Goal: Information Seeking & Learning: Learn about a topic

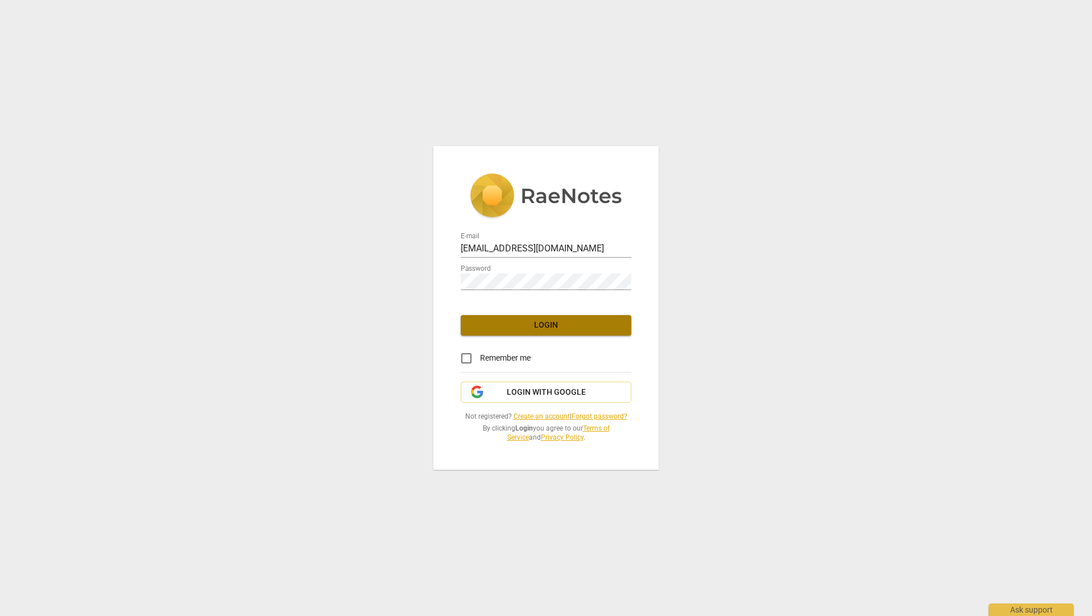
click at [528, 329] on span "Login" at bounding box center [546, 324] width 152 height 11
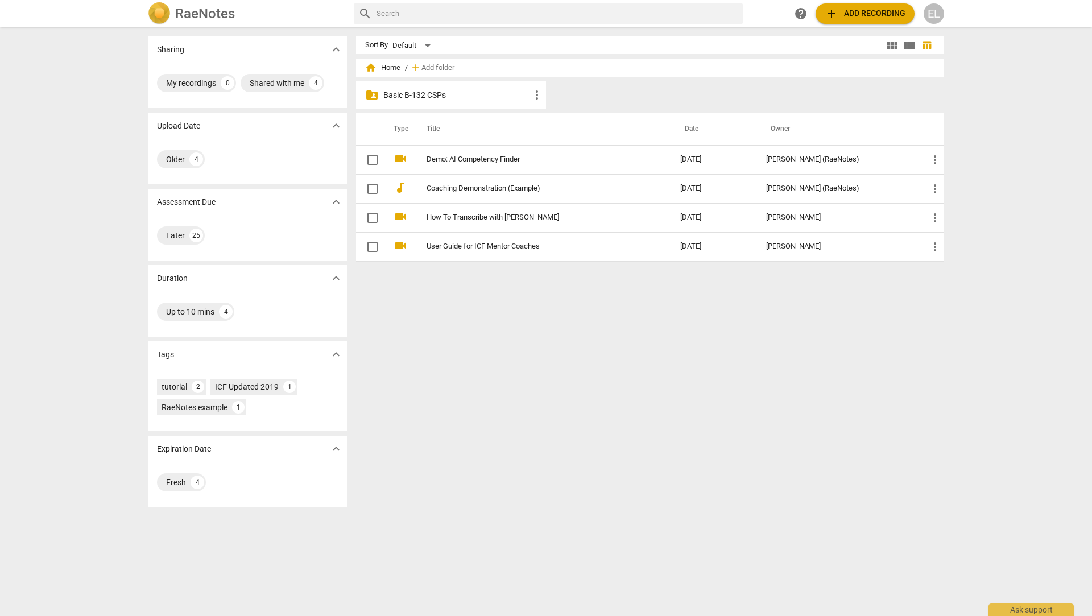
click at [413, 98] on p "Basic B-132 CSPs" at bounding box center [456, 95] width 147 height 12
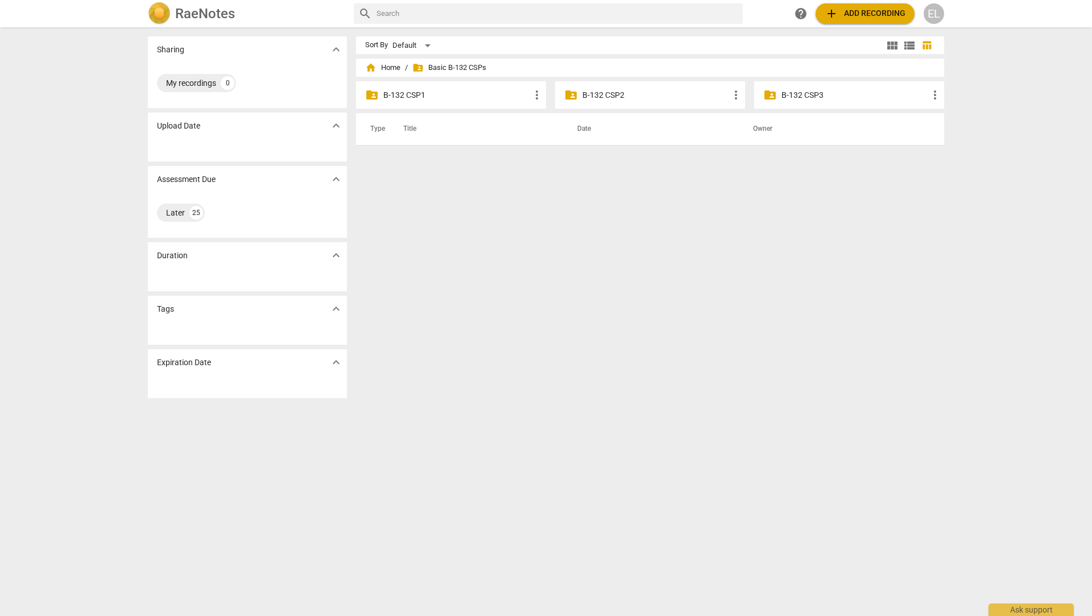
click at [421, 99] on p "B-132 CSP1" at bounding box center [456, 95] width 147 height 12
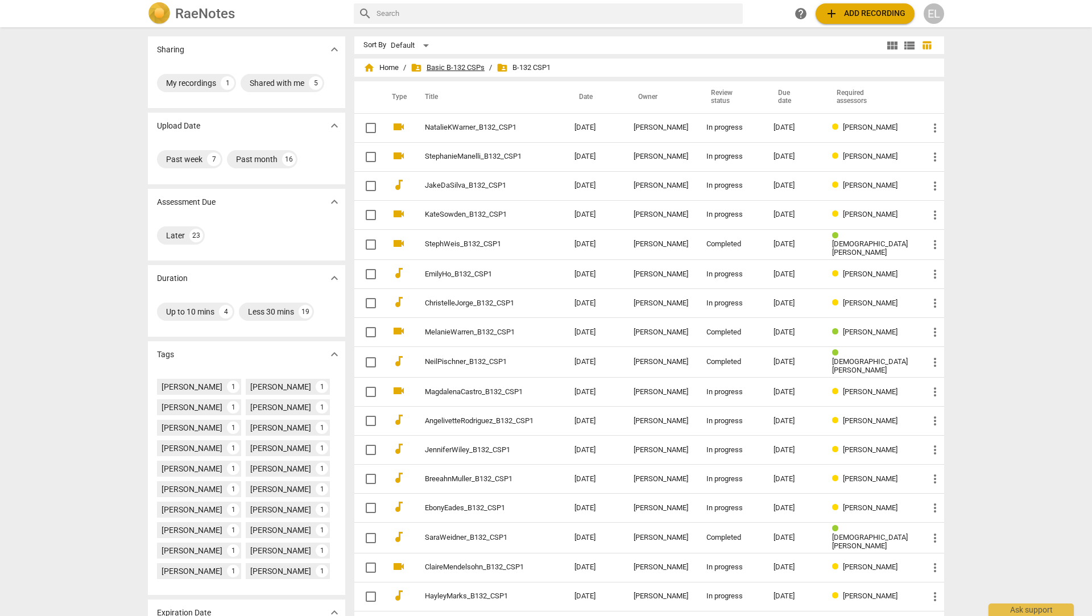
click at [450, 66] on span "folder_shared Basic B-132 CSPs" at bounding box center [447, 67] width 74 height 11
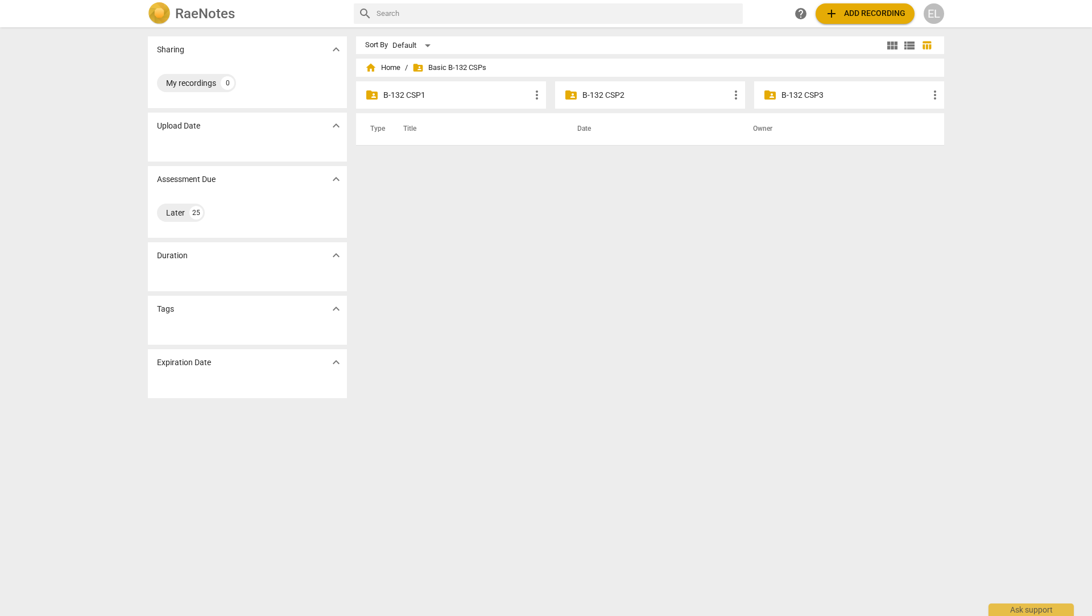
click at [582, 92] on p "B-132 CSP2" at bounding box center [655, 95] width 147 height 12
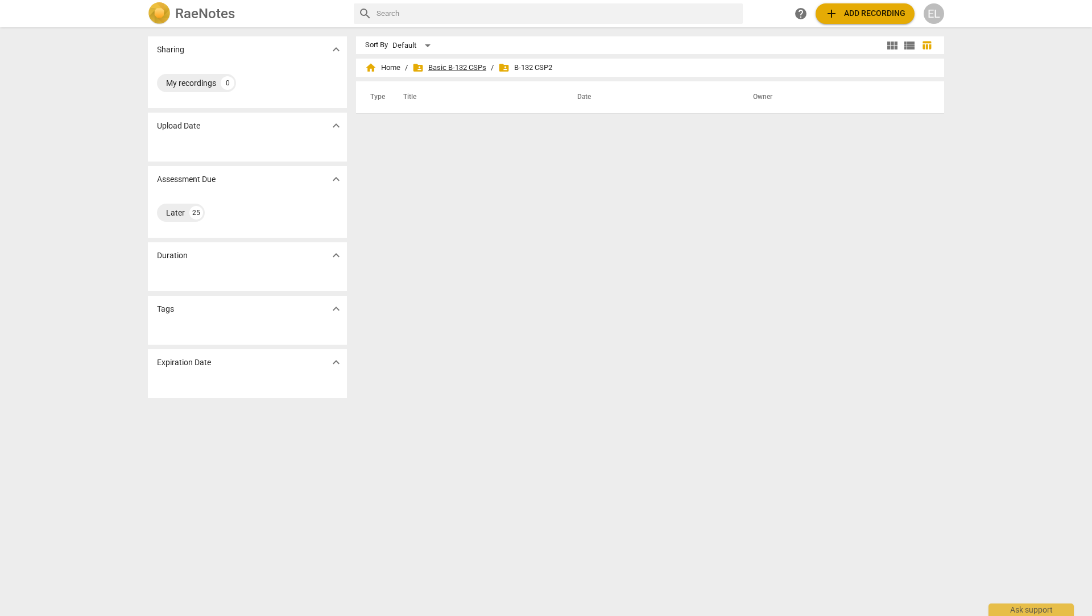
click at [458, 68] on span "folder_shared Basic B-132 CSPs" at bounding box center [449, 67] width 74 height 11
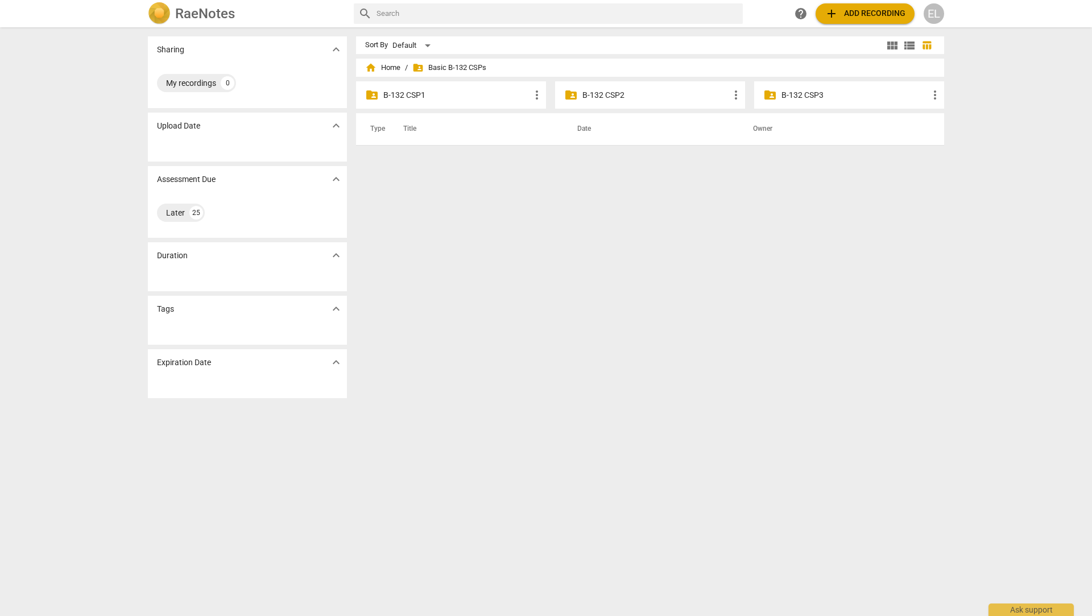
click at [400, 93] on p "B-132 CSP1" at bounding box center [456, 95] width 147 height 12
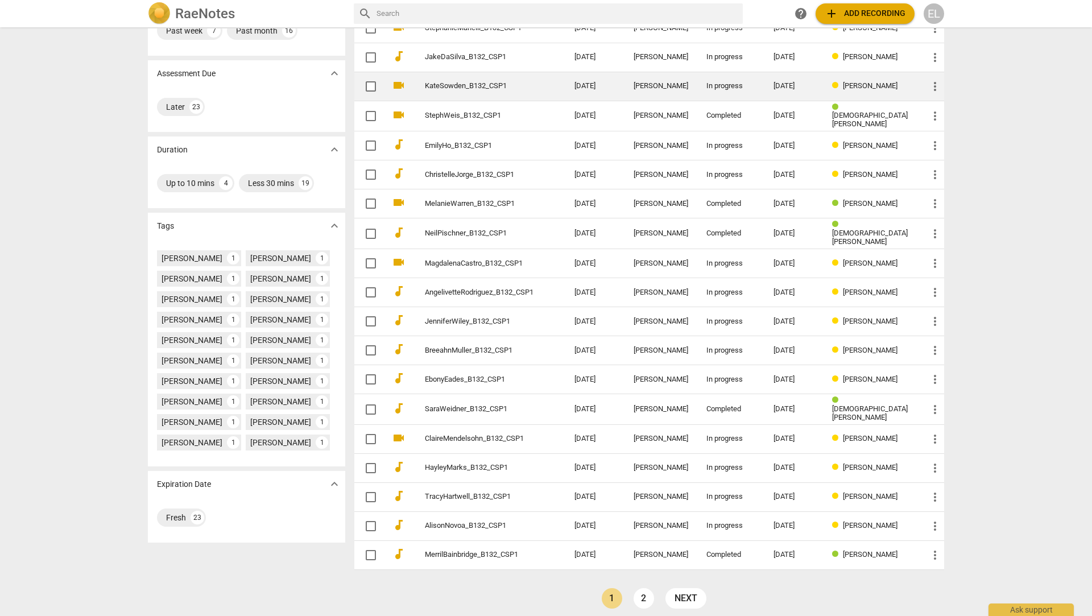
scroll to position [131, 0]
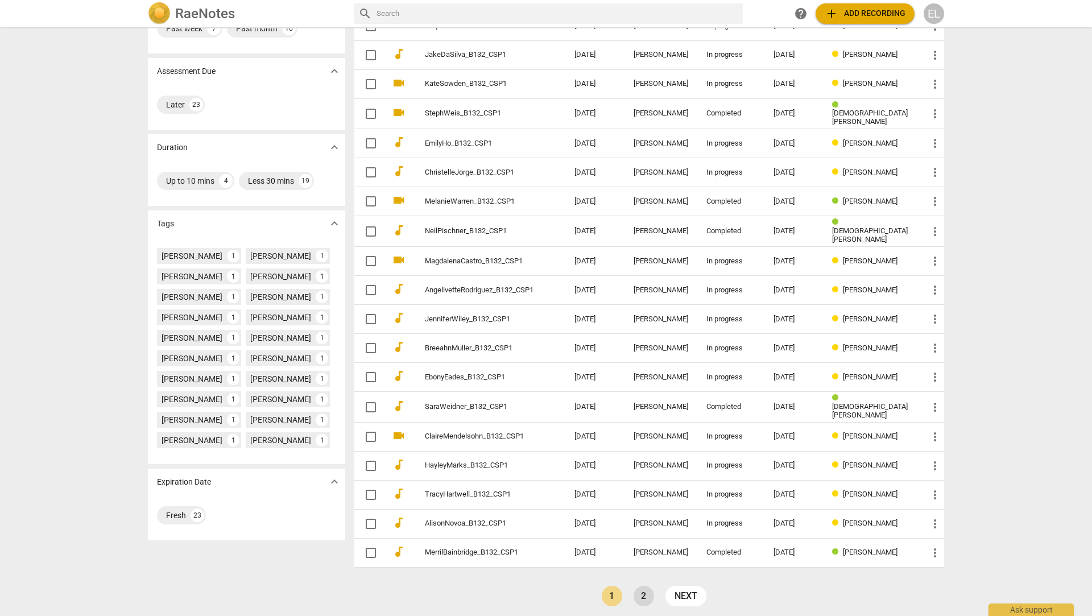
click at [642, 590] on link "2" at bounding box center [643, 596] width 20 height 20
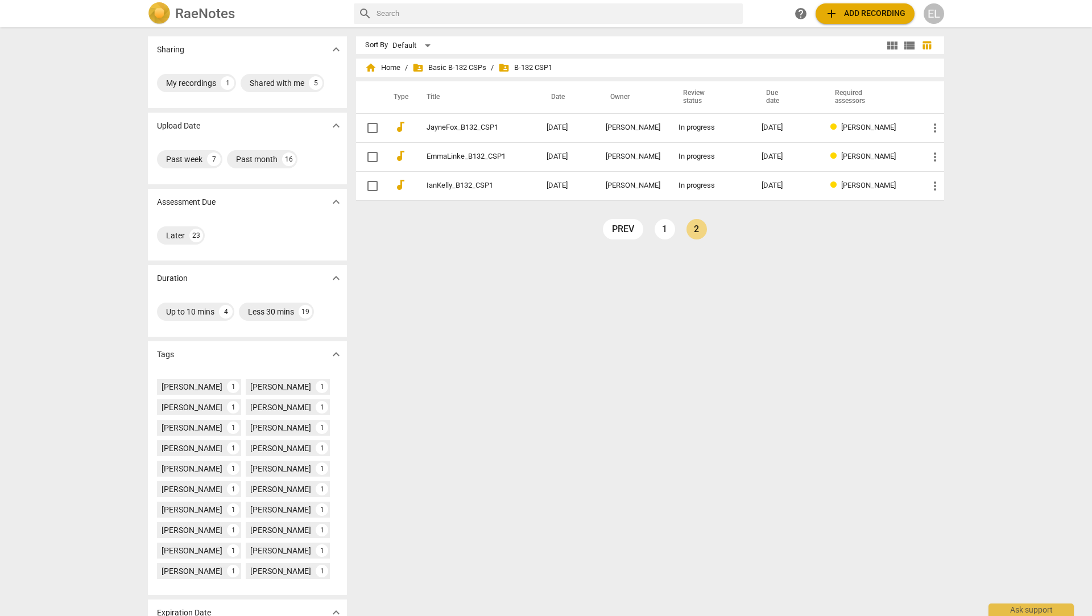
click at [515, 71] on span "folder_shared B-132 CSP1" at bounding box center [525, 67] width 54 height 11
click at [391, 66] on span "home Home" at bounding box center [382, 67] width 35 height 11
